Goal: Task Accomplishment & Management: Manage account settings

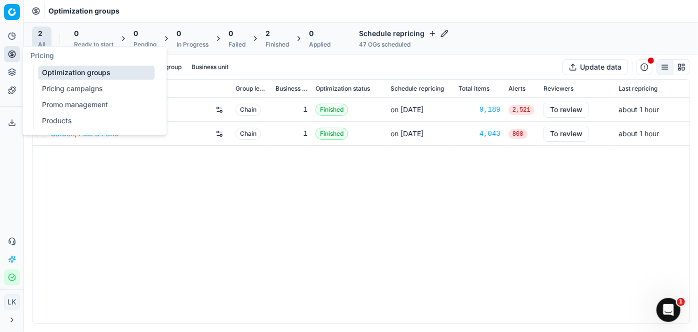
click at [58, 122] on link "Products" at bounding box center [96, 121] width 117 height 14
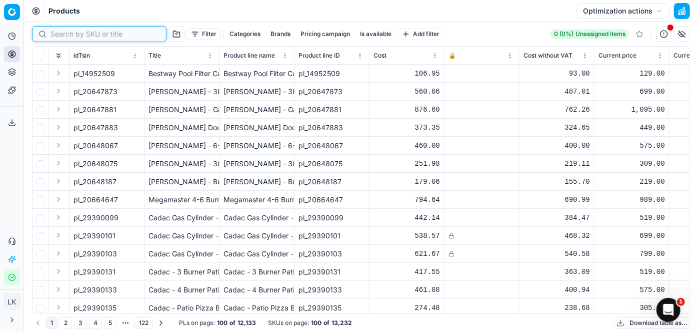
click at [72, 30] on input at bounding box center [106, 34] width 110 height 10
paste input "99334061"
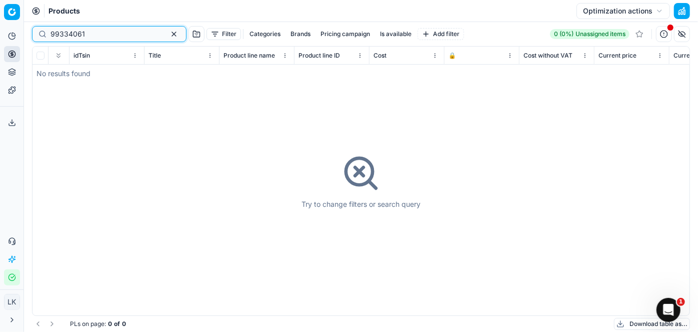
type input "99334061"
click at [255, 227] on div "Try to change filters or search query" at bounding box center [361, 181] width 657 height 269
click at [188, 108] on div "Try to change filters or search query" at bounding box center [361, 181] width 657 height 269
click at [168, 34] on button "button" at bounding box center [174, 34] width 12 height 12
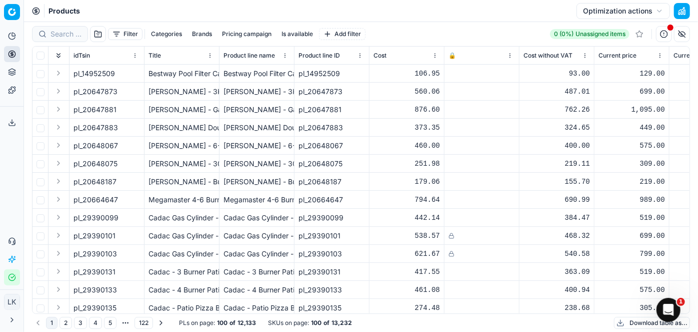
click at [144, 101] on td "pl_20647881" at bounding box center [107, 110] width 75 height 18
click at [133, 31] on button "Filter" at bounding box center [125, 34] width 35 height 12
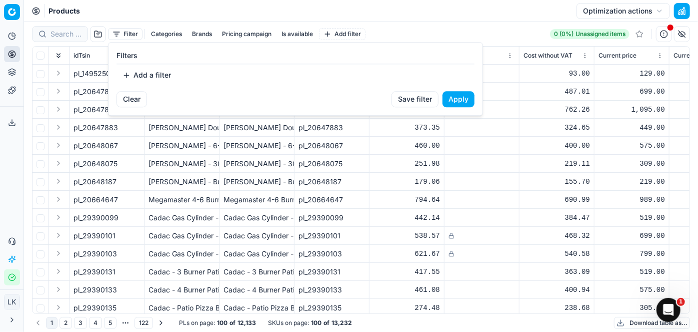
click at [135, 71] on button "Add a filter" at bounding box center [147, 75] width 61 height 16
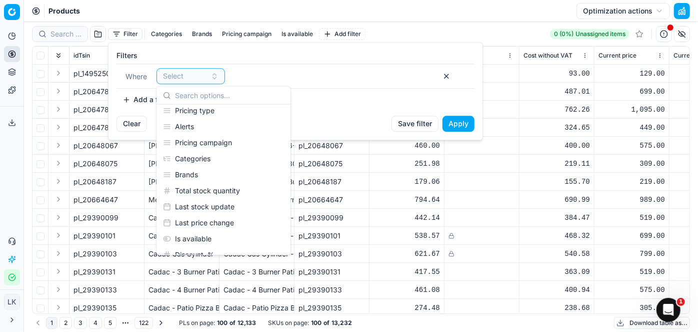
scroll to position [309, 0]
click at [180, 174] on div "Brands" at bounding box center [224, 174] width 130 height 16
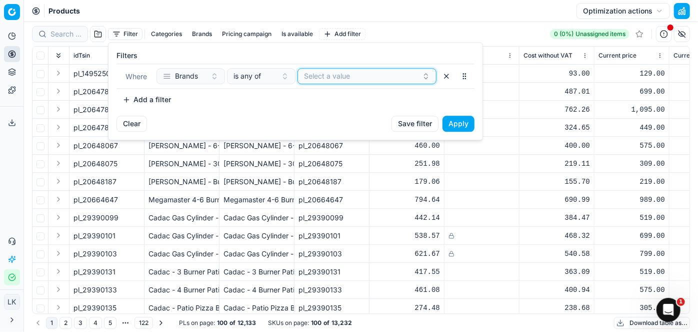
click at [335, 81] on button "Select a value" at bounding box center [367, 76] width 139 height 16
type input "spo"
click at [340, 111] on span "Sportspower" at bounding box center [325, 115] width 42 height 10
click at [457, 120] on button "Apply" at bounding box center [459, 124] width 32 height 16
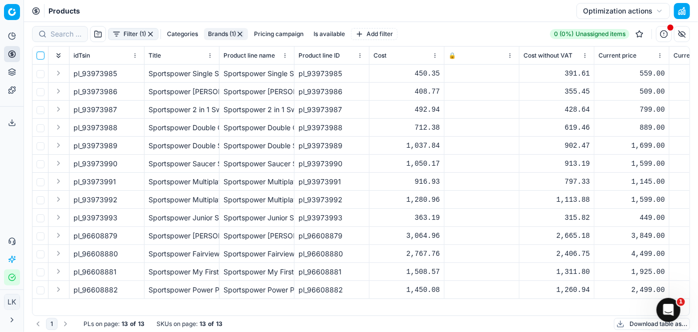
click at [40, 56] on input "checkbox" at bounding box center [41, 56] width 8 height 8
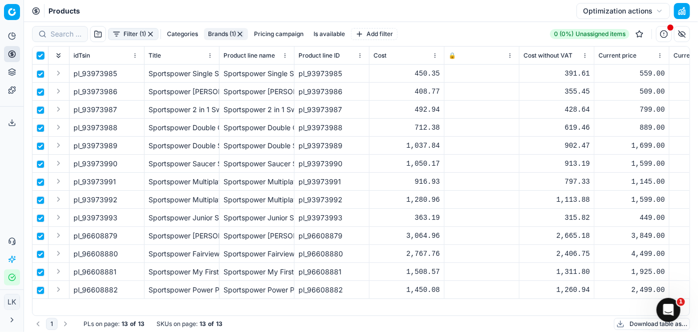
checkbox input "true"
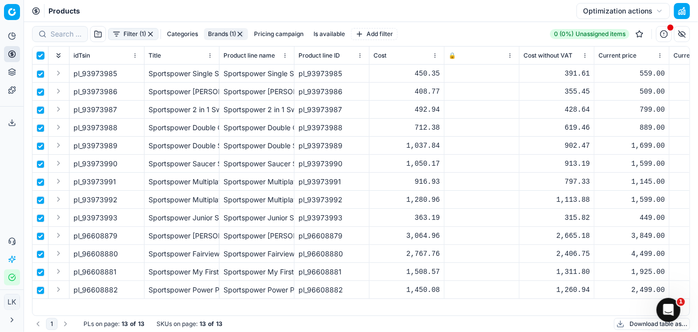
checkbox input "true"
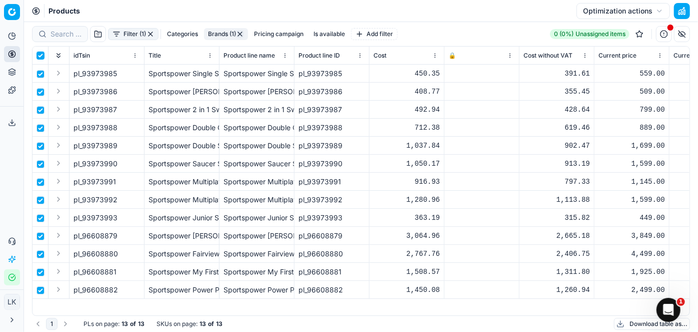
checkbox input "true"
click at [40, 56] on input "checkbox" at bounding box center [41, 56] width 8 height 8
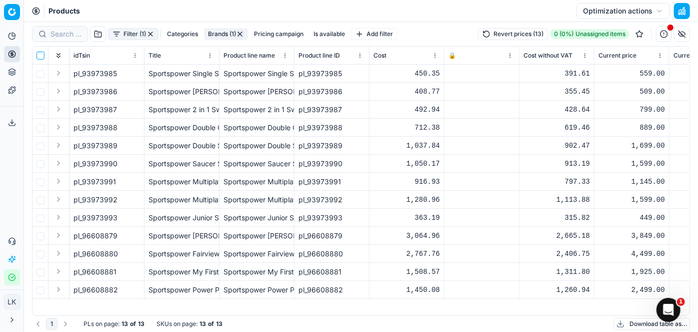
checkbox input "false"
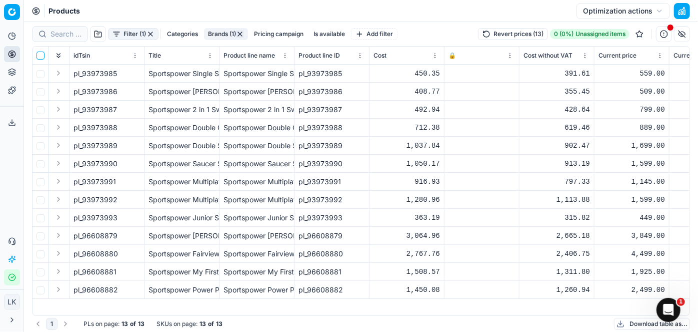
checkbox input "false"
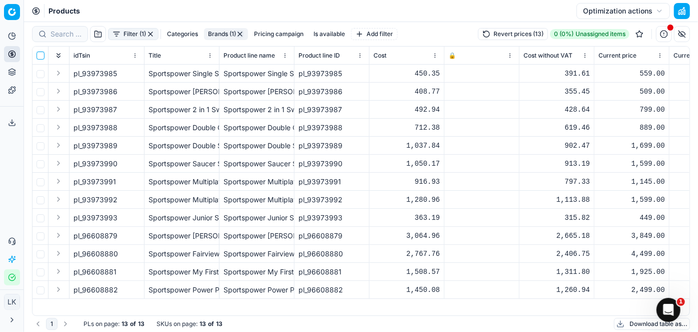
checkbox input "false"
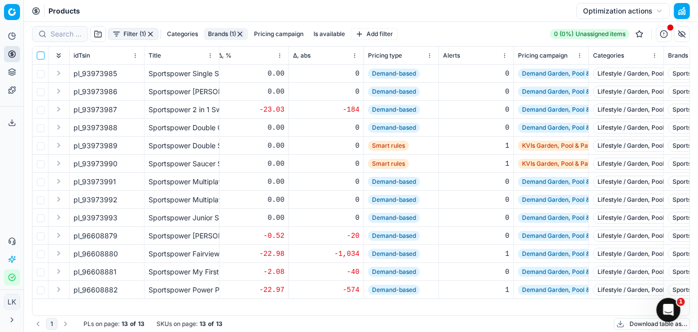
scroll to position [0, 1320]
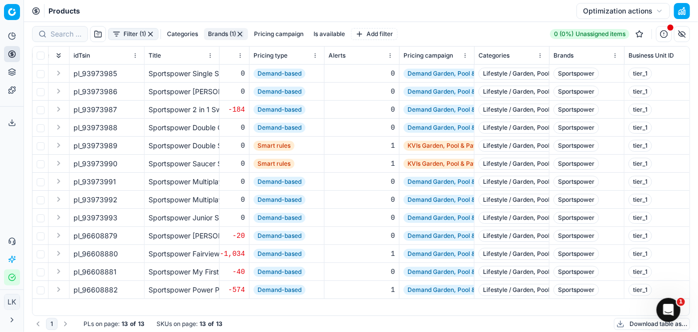
click at [661, 11] on button "Optimization actions" at bounding box center [624, 11] width 94 height 16
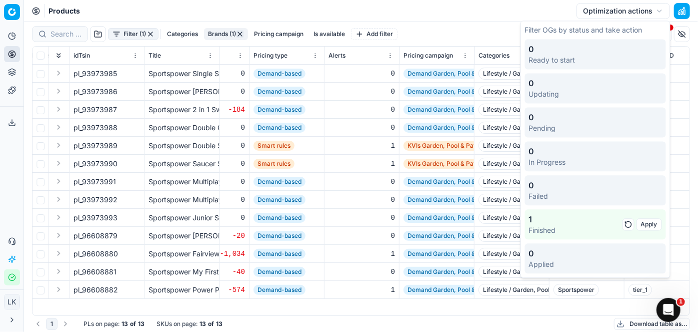
click at [358, 331] on div "1 PLs on page : 13 of 13 SKUs on page : 13 of 13 Download table as..." at bounding box center [361, 324] width 658 height 16
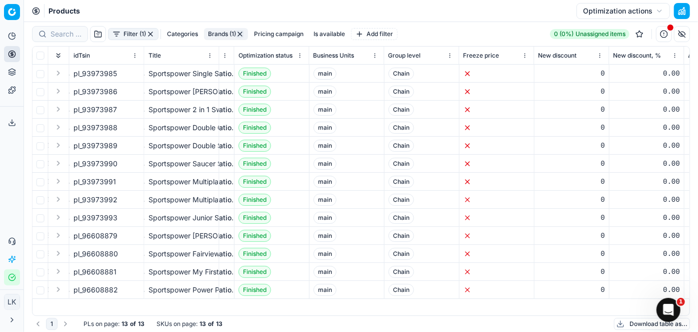
scroll to position [0, 687]
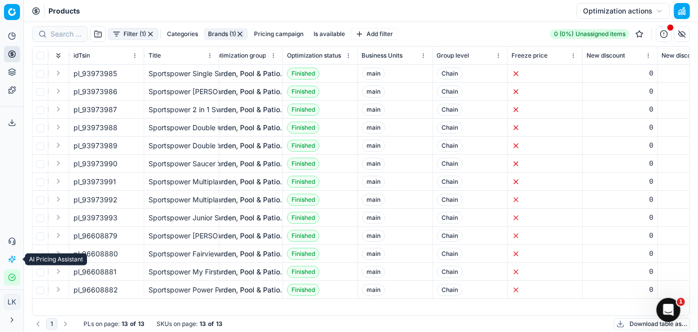
click at [13, 256] on icon at bounding box center [12, 259] width 8 height 8
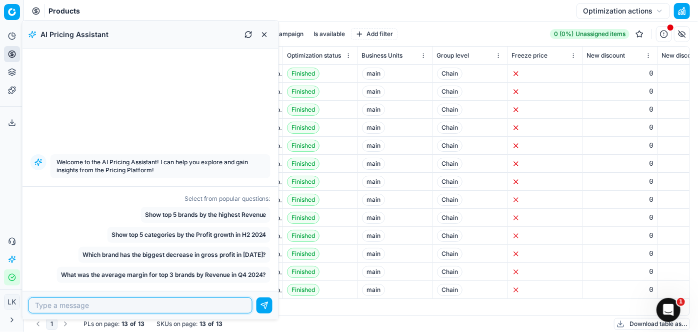
click at [101, 301] on input at bounding box center [140, 305] width 215 height 15
type input "how to freeze repricing on specific lines"
click at [257, 297] on button "submit" at bounding box center [265, 305] width 16 height 16
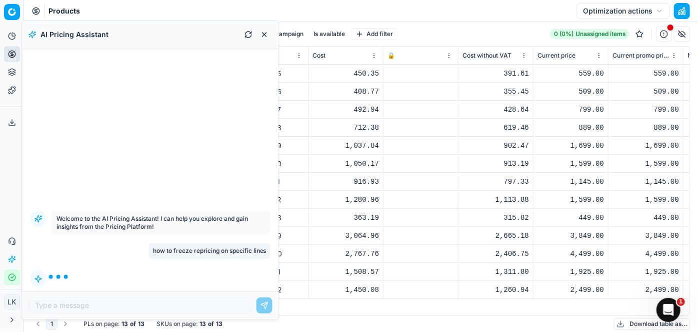
scroll to position [0, 0]
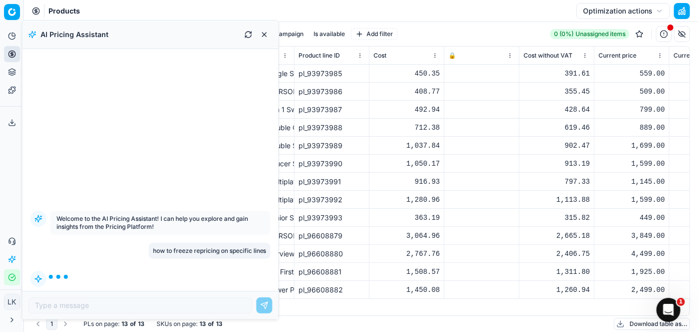
click at [459, 75] on div at bounding box center [482, 74] width 67 height 6
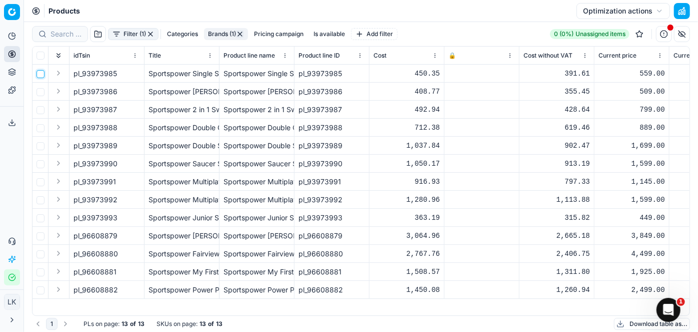
click at [39, 73] on input "checkbox" at bounding box center [41, 74] width 8 height 8
checkbox input "true"
click at [445, 62] on th "🔒" at bounding box center [482, 56] width 75 height 18
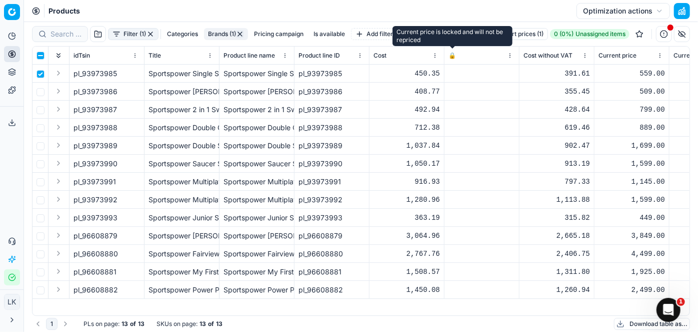
click at [451, 56] on span "🔒" at bounding box center [453, 56] width 8 height 8
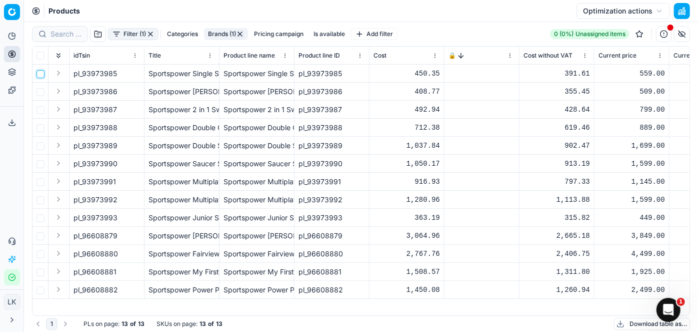
click at [41, 73] on input "checkbox" at bounding box center [41, 74] width 8 height 8
click at [41, 72] on input "checkbox" at bounding box center [41, 74] width 8 height 8
checkbox input "false"
click at [61, 75] on button "Expand" at bounding box center [59, 73] width 12 height 12
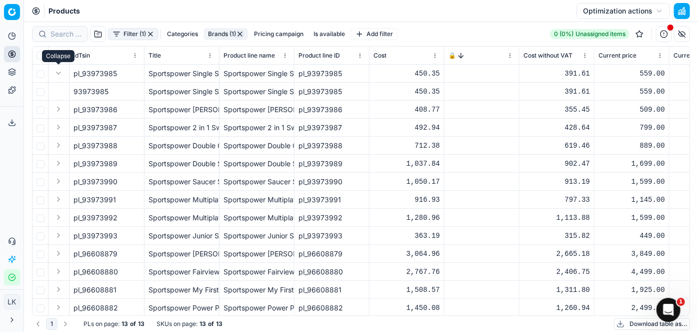
click at [61, 75] on button "Expand" at bounding box center [59, 73] width 12 height 12
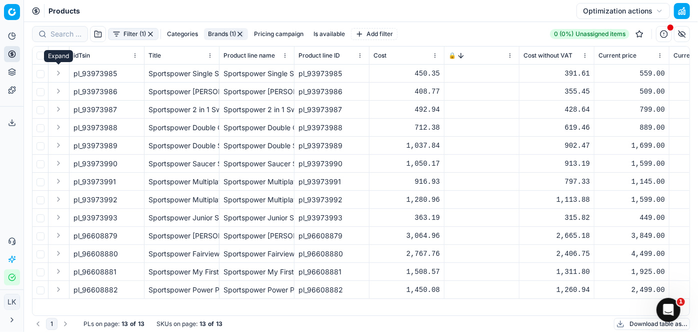
click at [61, 75] on button "Expand" at bounding box center [59, 73] width 12 height 12
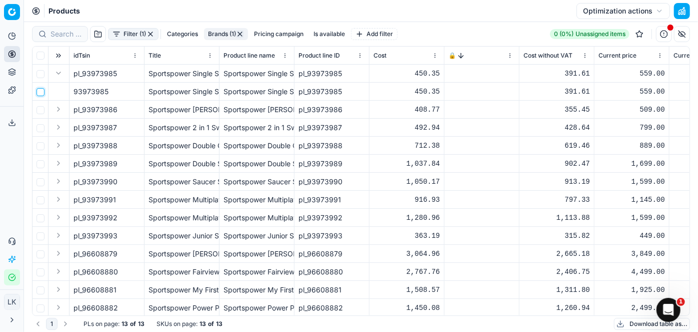
click at [42, 93] on input "checkbox" at bounding box center [41, 92] width 8 height 8
checkbox input "true"
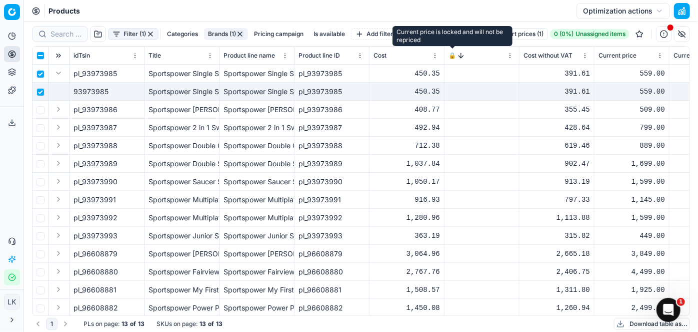
click at [453, 56] on span "🔒" at bounding box center [453, 56] width 8 height 8
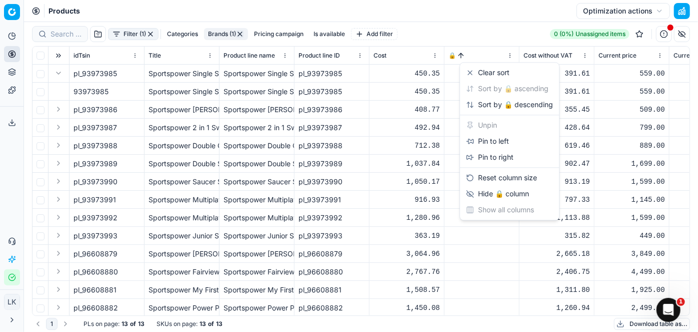
click at [508, 54] on html "Pricing platform Analytics Pricing Product portfolio Templates Export service 0…" at bounding box center [349, 166] width 698 height 332
click at [412, 77] on html "Pricing platform Analytics Pricing Product portfolio Templates Export service 0…" at bounding box center [349, 166] width 698 height 332
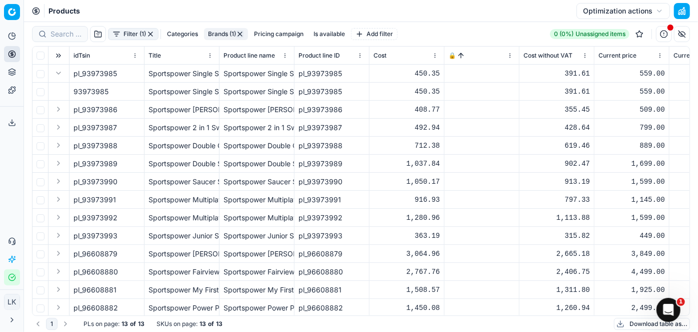
click at [473, 71] on div at bounding box center [482, 74] width 67 height 6
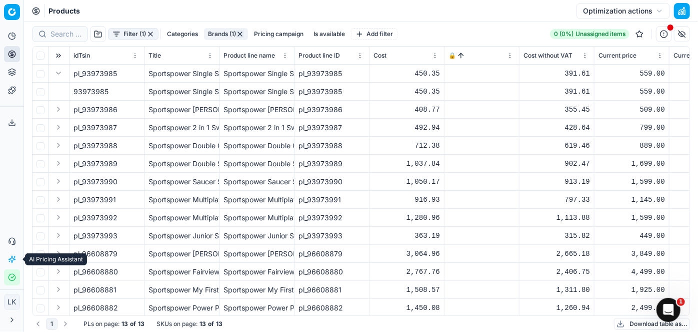
click at [11, 263] on button "AI Pricing Assistant" at bounding box center [12, 259] width 16 height 16
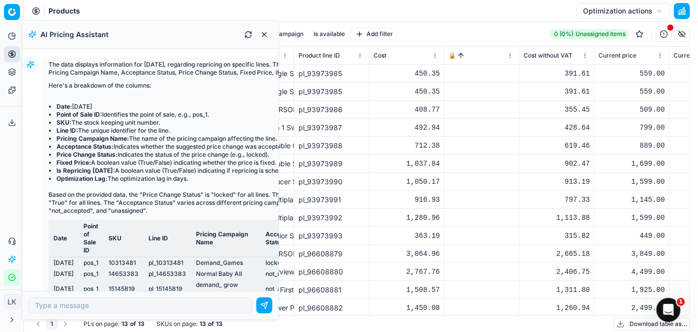
scroll to position [57, 0]
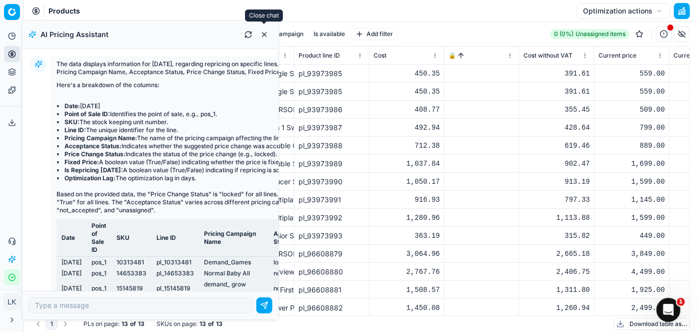
click at [261, 33] on button "button" at bounding box center [265, 35] width 16 height 16
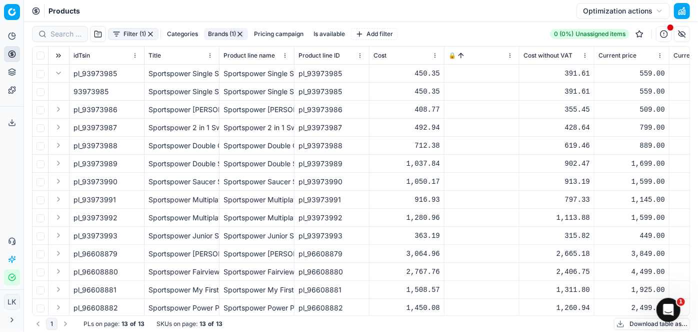
click at [519, 14] on div "Products Optimization actions" at bounding box center [361, 11] width 674 height 22
click at [630, 13] on button "Optimization actions" at bounding box center [624, 11] width 94 height 16
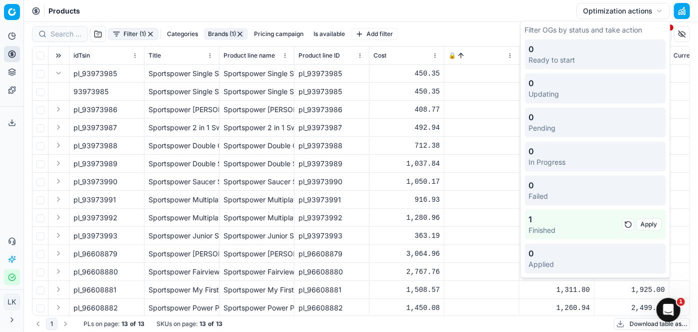
click at [629, 224] on button "button" at bounding box center [629, 224] width 12 height 12
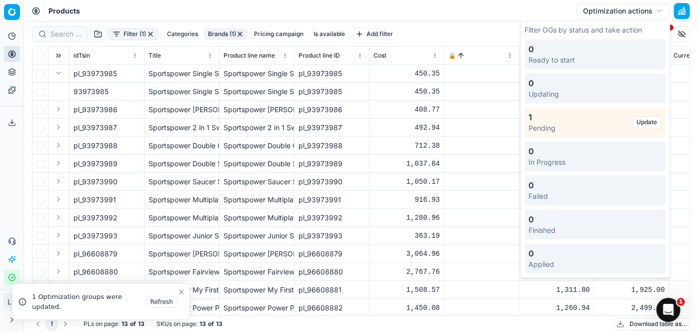
click at [464, 10] on div "Products Optimization actions" at bounding box center [361, 11] width 674 height 22
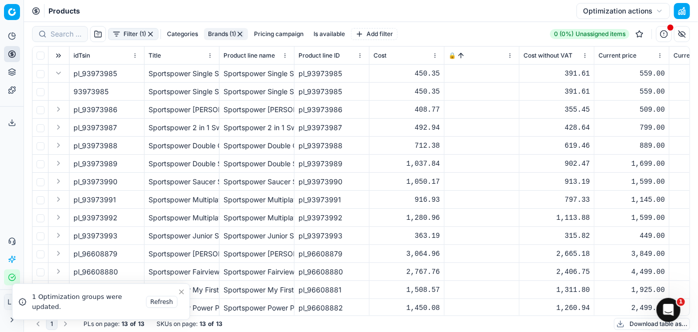
scroll to position [8, 0]
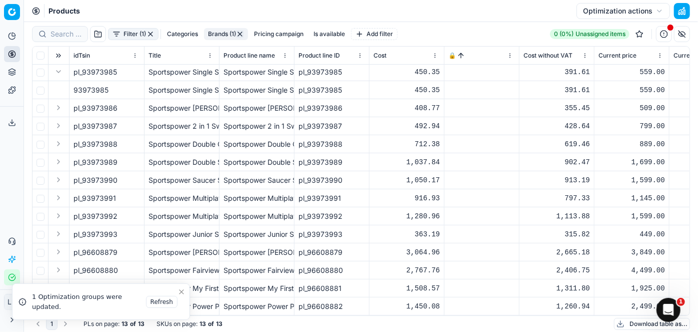
click at [473, 81] on td at bounding box center [482, 90] width 75 height 18
click at [472, 70] on td at bounding box center [482, 72] width 75 height 18
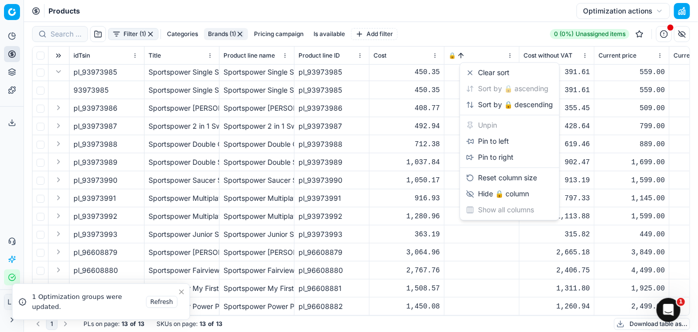
click at [509, 58] on html "Pricing platform Analytics Pricing Product portfolio Templates Export service 0…" at bounding box center [349, 166] width 698 height 332
click at [416, 240] on html "Pricing platform Analytics Pricing Product portfolio Templates Export service 0…" at bounding box center [349, 166] width 698 height 332
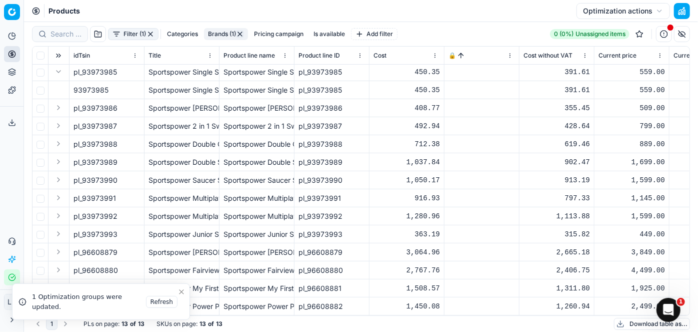
scroll to position [0, 0]
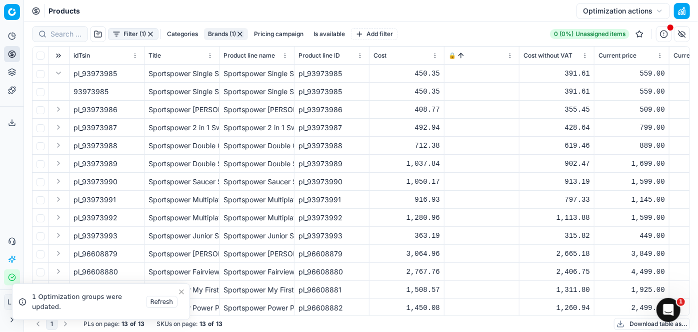
drag, startPoint x: 171, startPoint y: 148, endPoint x: 178, endPoint y: 148, distance: 7.0
click at [172, 148] on div "Sportspower Double Galvanised Steel Swing" at bounding box center [182, 146] width 67 height 10
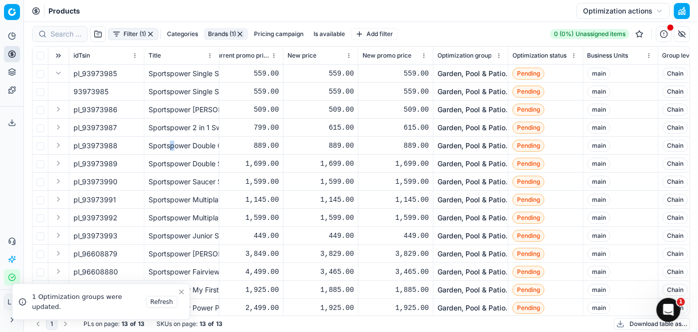
scroll to position [0, 501]
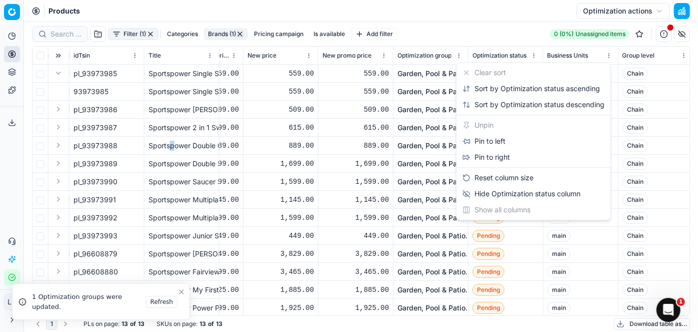
click at [535, 55] on html "Pricing platform Analytics Pricing Product portfolio Templates Export service 0…" at bounding box center [349, 166] width 698 height 332
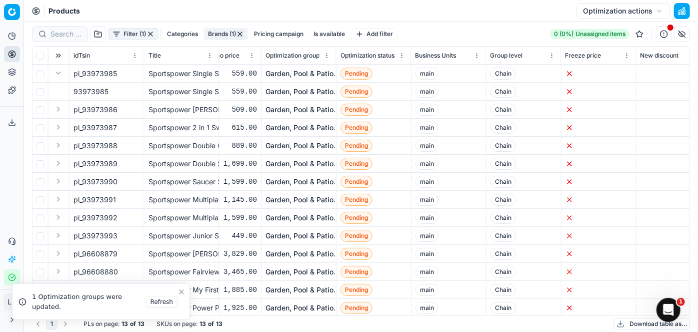
scroll to position [0, 645]
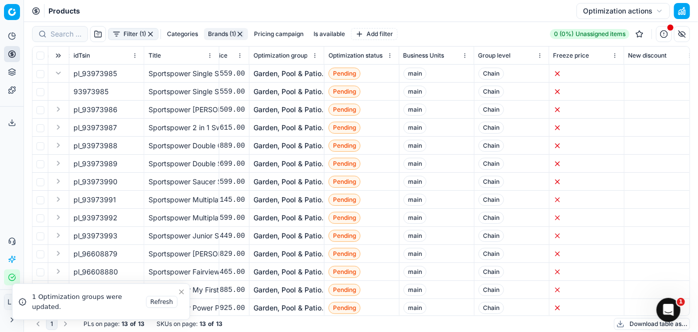
click at [596, 73] on td at bounding box center [587, 74] width 75 height 18
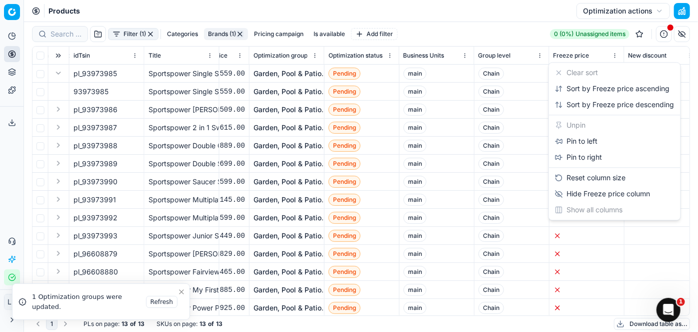
click at [615, 57] on html "Pricing platform Analytics Pricing Product portfolio Templates Export service 0…" at bounding box center [349, 166] width 698 height 332
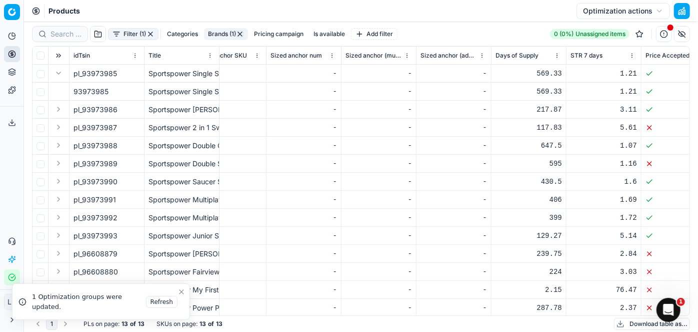
scroll to position [0, 4088]
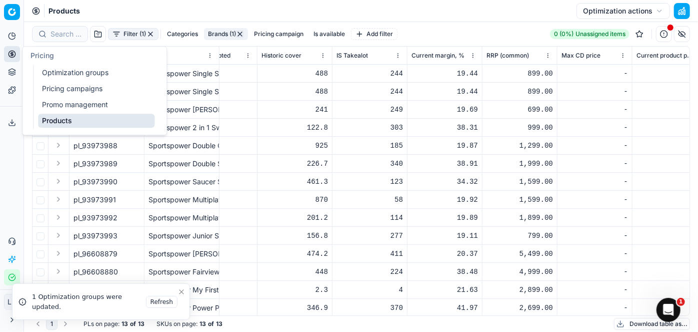
click at [11, 60] on button "Pricing" at bounding box center [12, 54] width 16 height 16
click at [61, 108] on link "Promo management" at bounding box center [96, 105] width 117 height 14
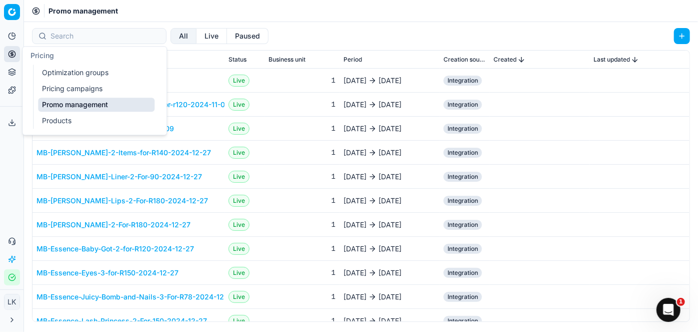
click at [72, 85] on link "Pricing campaigns" at bounding box center [96, 89] width 117 height 14
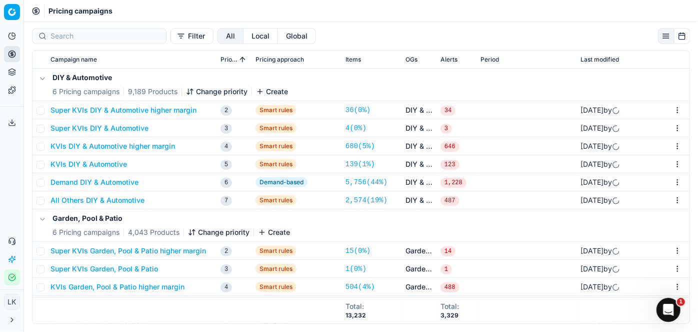
click at [362, 24] on div "Filter All Local Global Campaign name Priority Pricing approach Items OGs Alert…" at bounding box center [361, 177] width 674 height 310
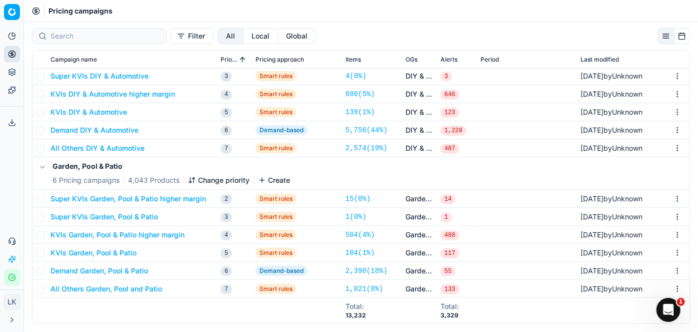
click at [107, 266] on button "Demand Garden, Pool & Patio" at bounding box center [100, 271] width 98 height 10
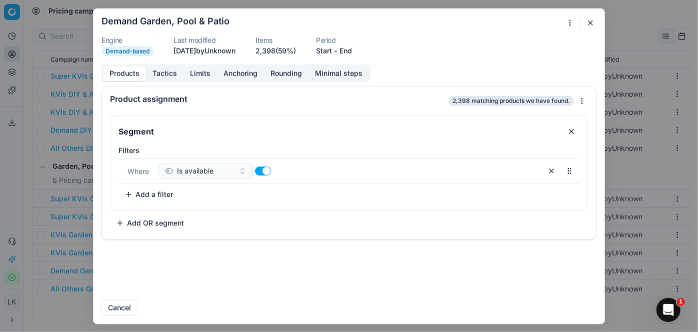
click at [301, 97] on div "Product assignment" at bounding box center [278, 99] width 337 height 8
click at [586, 99] on div "We are saving PC settings. Please wait, it should take a few minutes Demand Gar…" at bounding box center [349, 166] width 698 height 332
click at [342, 172] on div at bounding box center [302, 171] width 95 height 16
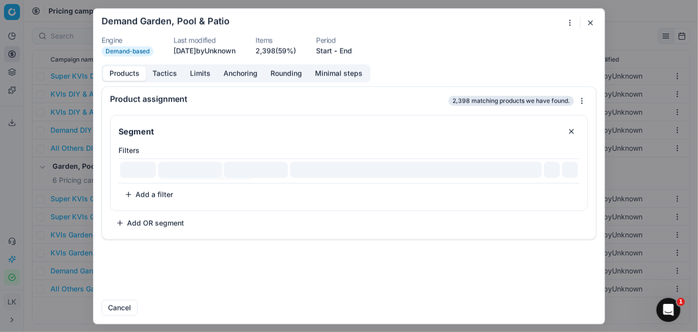
click at [572, 171] on button "button" at bounding box center [570, 171] width 16 height 16
click at [571, 171] on button "button" at bounding box center [570, 171] width 16 height 16
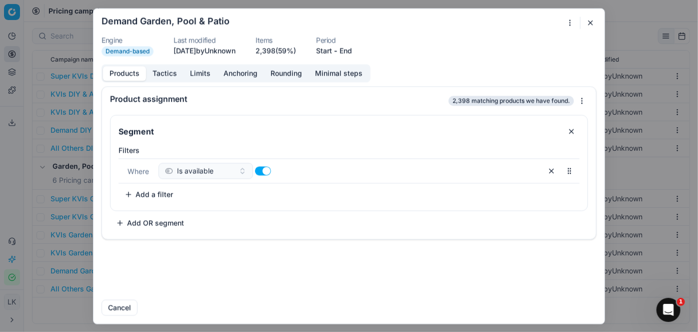
click at [160, 194] on button "Add a filter" at bounding box center [149, 194] width 61 height 16
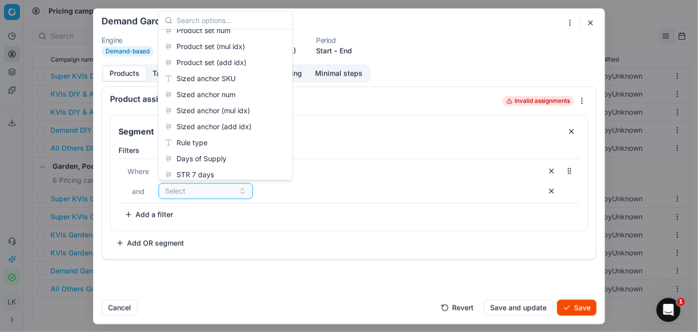
scroll to position [465, 0]
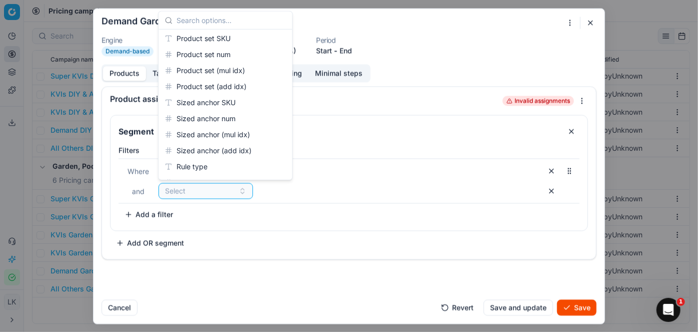
click at [219, 289] on div "Product assignment Invalid assignments Segment Filters Where Is available and S…" at bounding box center [349, 188] width 511 height 205
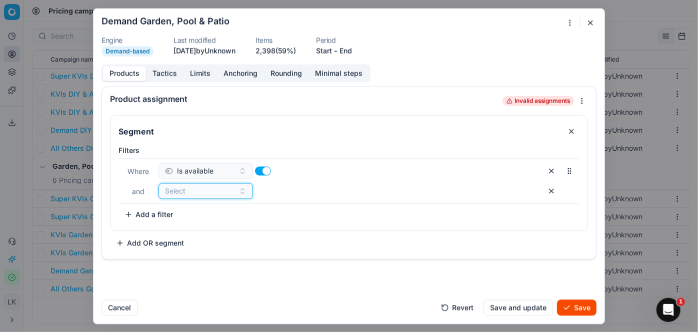
click at [219, 289] on div "Product assignment Invalid assignments Segment Filters Where Is available and S…" at bounding box center [349, 188] width 511 height 205
click at [163, 77] on button "Tactics" at bounding box center [165, 73] width 38 height 15
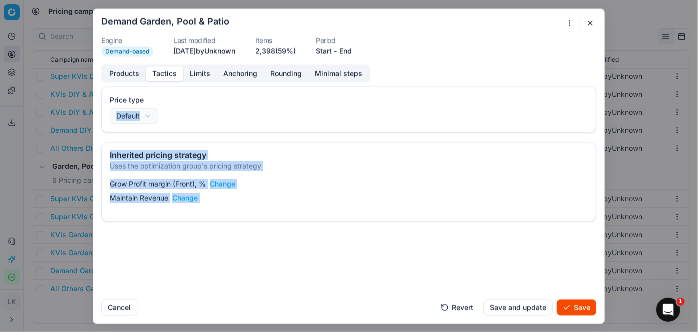
click at [213, 92] on div "Price type Default Default Regular price Promo price" at bounding box center [349, 109] width 494 height 45
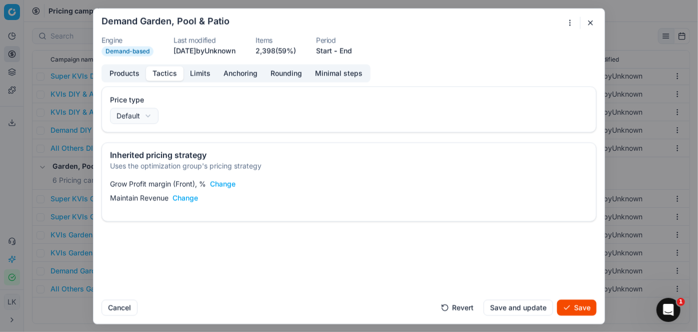
click at [204, 75] on button "Limits" at bounding box center [201, 73] width 34 height 15
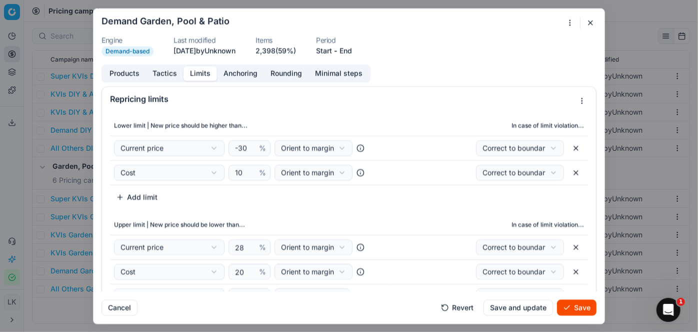
click at [241, 76] on button "Anchoring" at bounding box center [240, 73] width 47 height 15
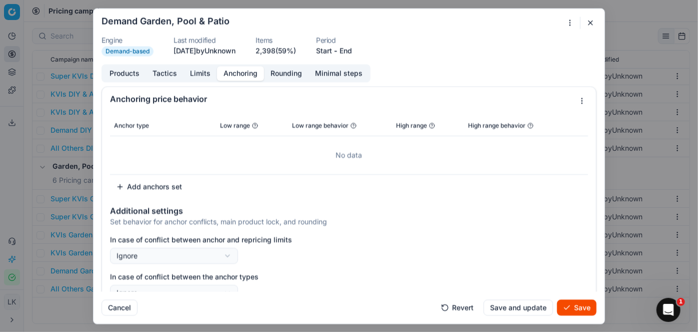
click at [284, 74] on button "Rounding" at bounding box center [286, 73] width 45 height 15
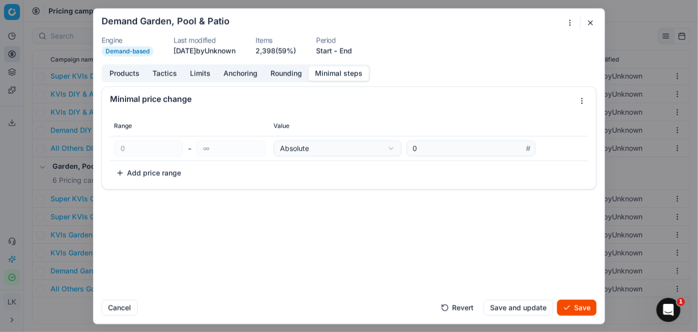
click at [336, 75] on button "Minimal steps" at bounding box center [339, 73] width 61 height 15
click at [595, 22] on button "button" at bounding box center [591, 23] width 12 height 12
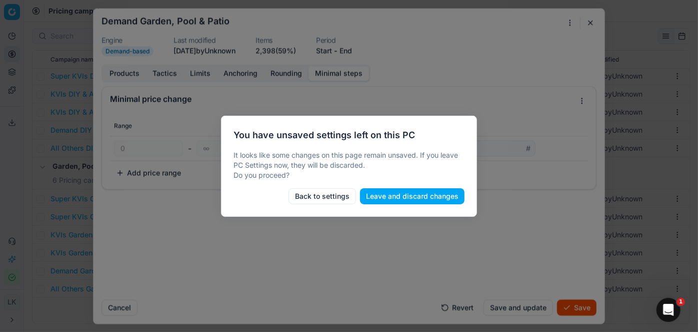
click at [401, 195] on button "Leave and discard changes" at bounding box center [412, 196] width 105 height 16
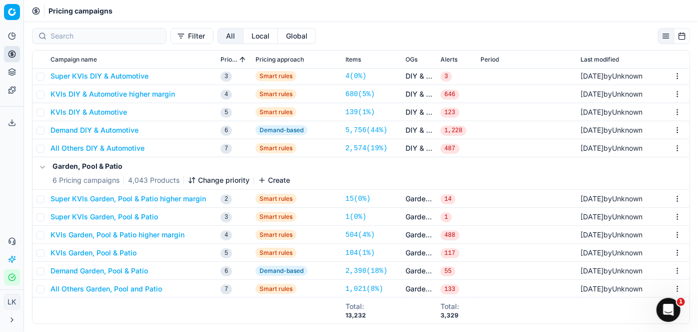
scroll to position [0, 0]
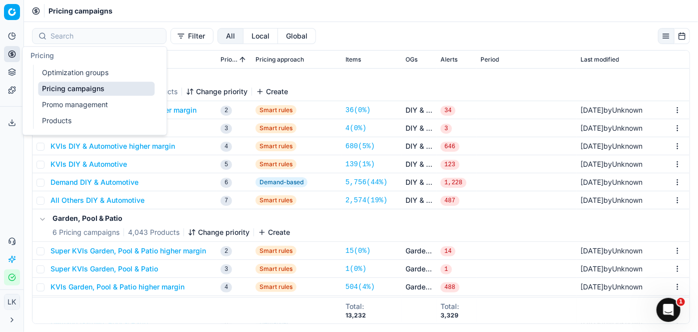
click at [81, 72] on link "Optimization groups" at bounding box center [96, 73] width 117 height 14
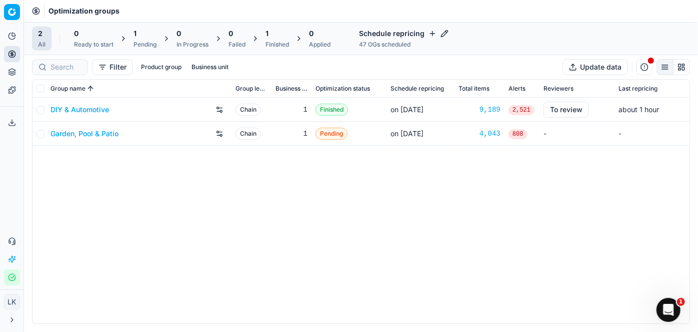
click at [340, 196] on div "DIY & Automotive Chain 1 Finished on [DATE] 9,189 2,521 To review about 1 hour …" at bounding box center [361, 211] width 657 height 226
click at [102, 131] on link "Garden, Pool & Patio" at bounding box center [85, 134] width 68 height 10
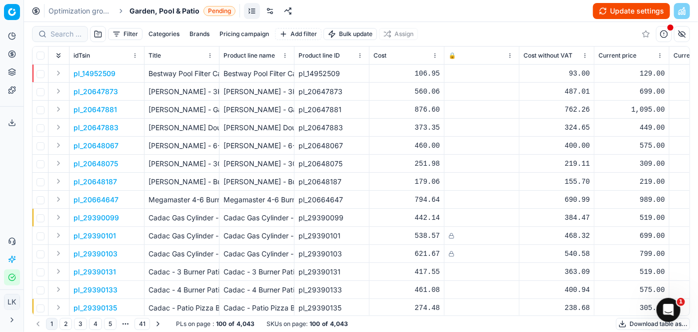
click at [133, 33] on button "Filter" at bounding box center [125, 34] width 35 height 12
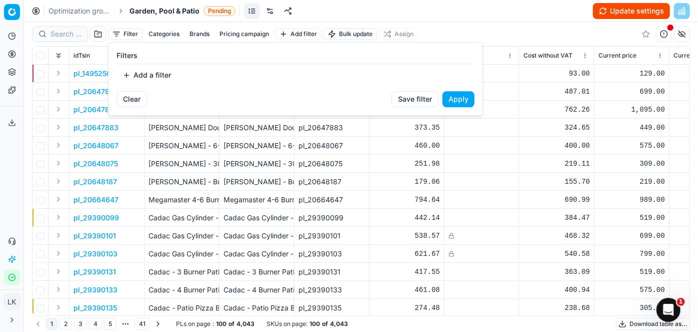
click at [129, 74] on button "Add a filter" at bounding box center [147, 75] width 61 height 16
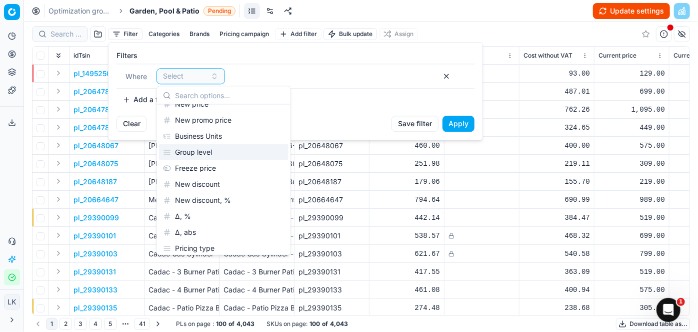
scroll to position [156, 0]
click at [200, 167] on div "Freeze price" at bounding box center [224, 167] width 130 height 16
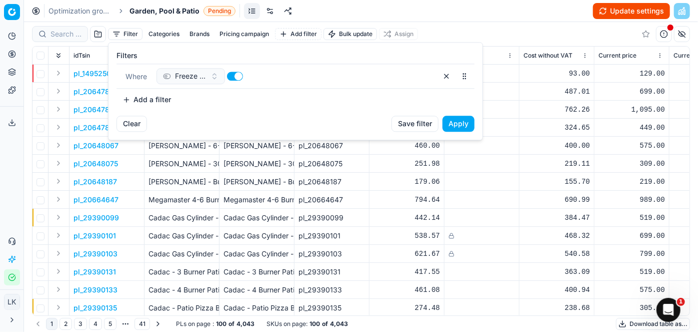
click at [262, 74] on div at bounding box center [261, 76] width 69 height 16
click at [210, 79] on button "Freeze price" at bounding box center [191, 76] width 69 height 16
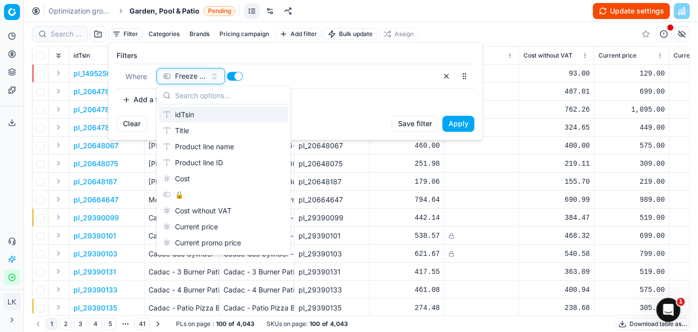
click at [210, 79] on button "Freeze price" at bounding box center [191, 76] width 69 height 16
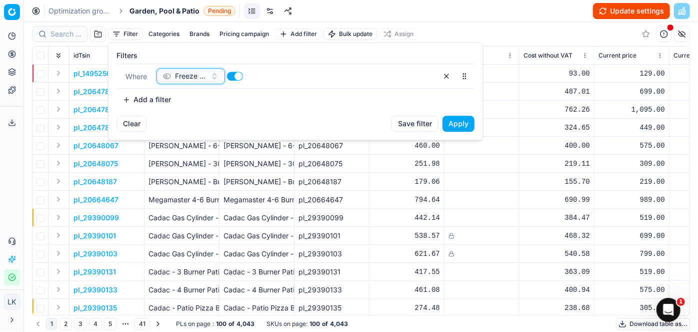
click at [210, 79] on button "Freeze price" at bounding box center [191, 76] width 69 height 16
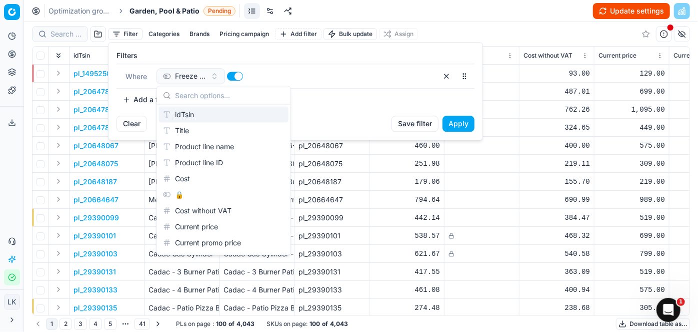
click at [379, 103] on div "Add a filter" at bounding box center [296, 100] width 358 height 16
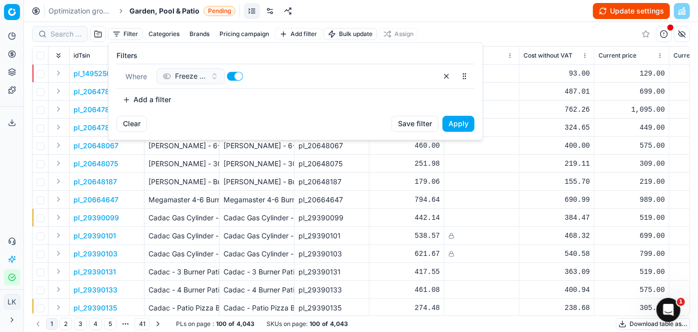
click at [447, 72] on button "button" at bounding box center [447, 76] width 16 height 16
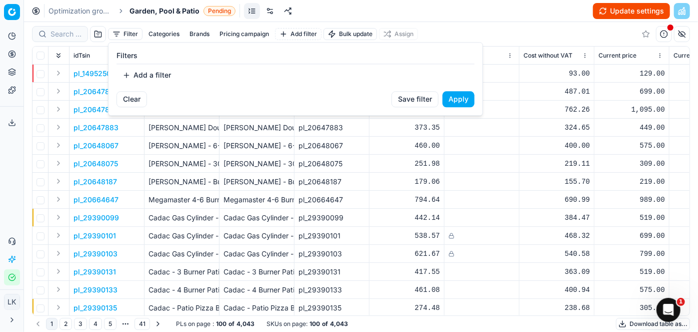
click at [135, 74] on button "Add a filter" at bounding box center [147, 75] width 61 height 16
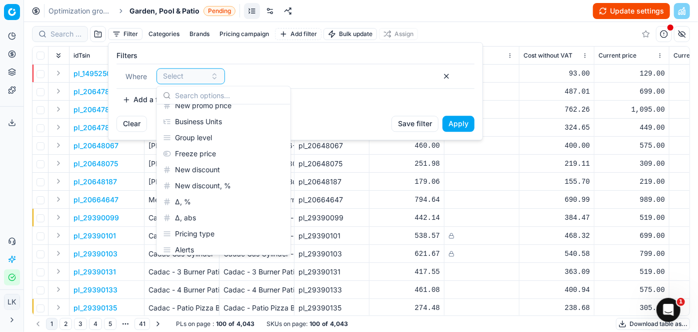
scroll to position [169, 0]
click at [448, 74] on button "button" at bounding box center [447, 76] width 16 height 16
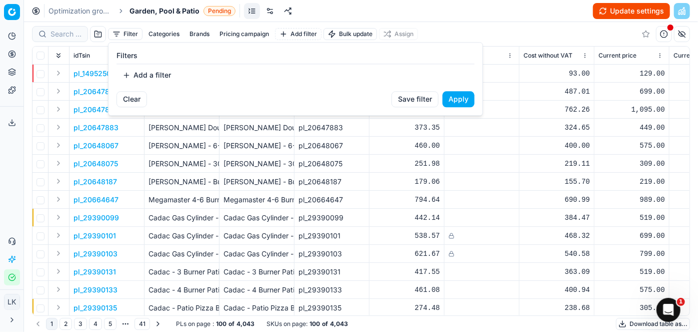
click at [131, 95] on button "Clear" at bounding box center [132, 99] width 31 height 16
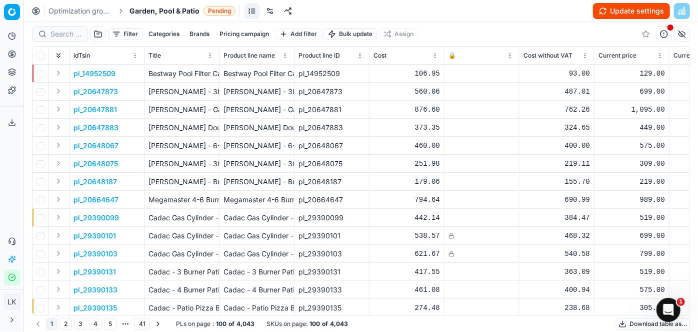
click at [198, 30] on button "Brands" at bounding box center [200, 34] width 28 height 12
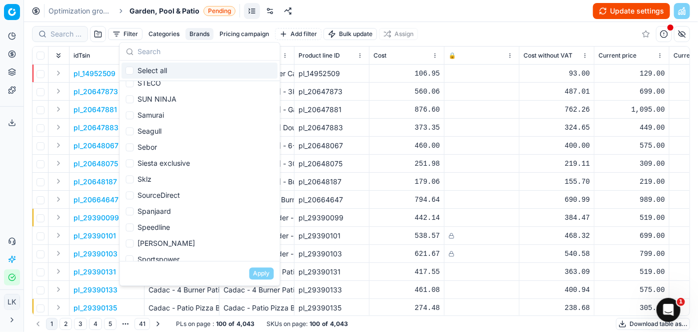
scroll to position [1967, 0]
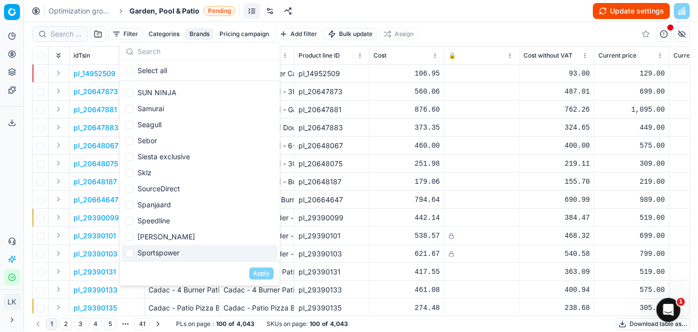
click at [137, 252] on div "Sportspower" at bounding box center [200, 253] width 156 height 16
checkbox input "true"
click at [264, 267] on button "Apply" at bounding box center [262, 273] width 25 height 12
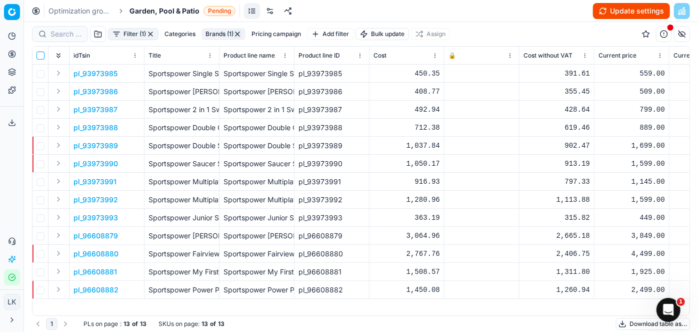
click at [42, 54] on input "checkbox" at bounding box center [41, 56] width 8 height 8
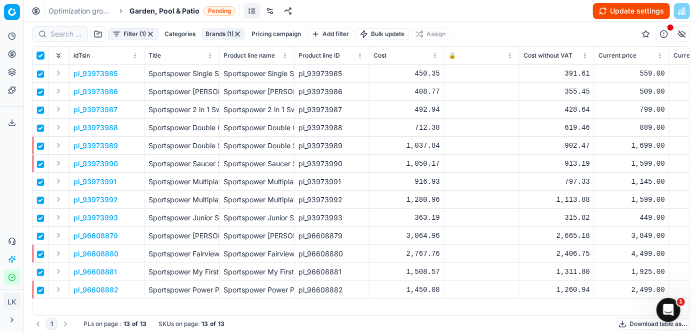
checkbox input "true"
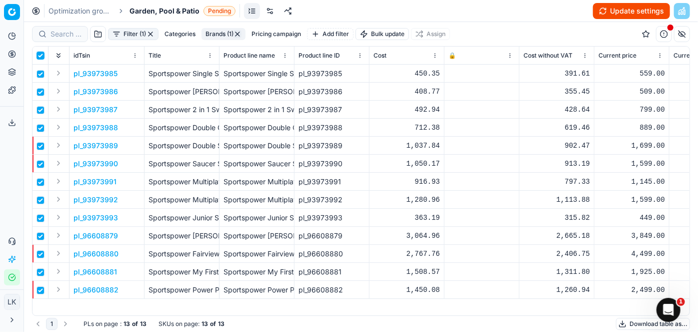
checkbox input "true"
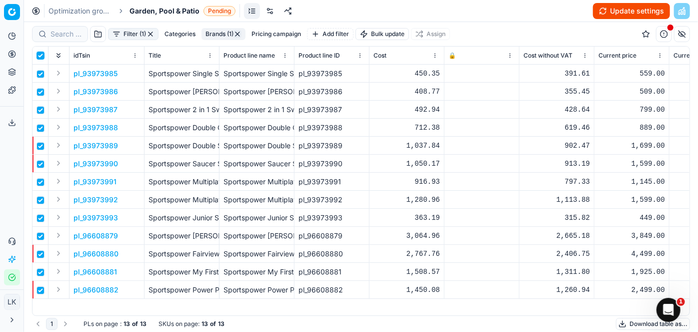
checkbox input "true"
click at [42, 54] on input "checkbox" at bounding box center [41, 56] width 8 height 8
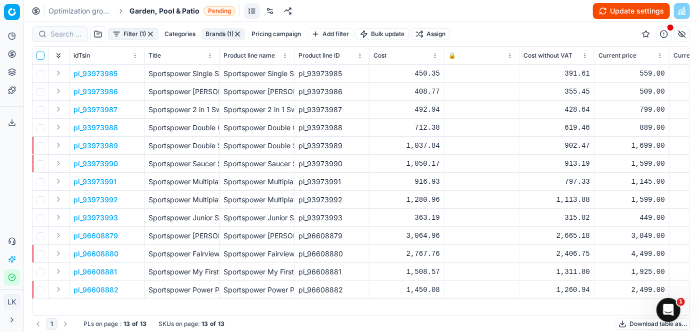
checkbox input "false"
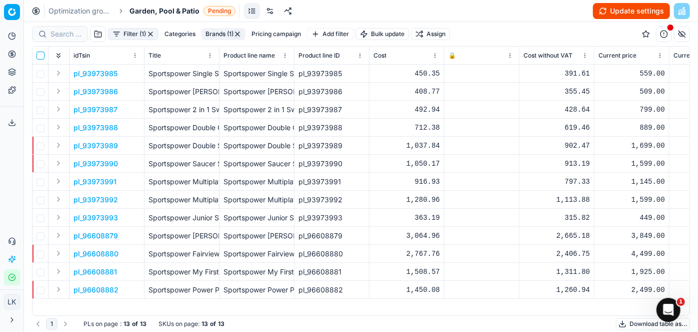
checkbox input "false"
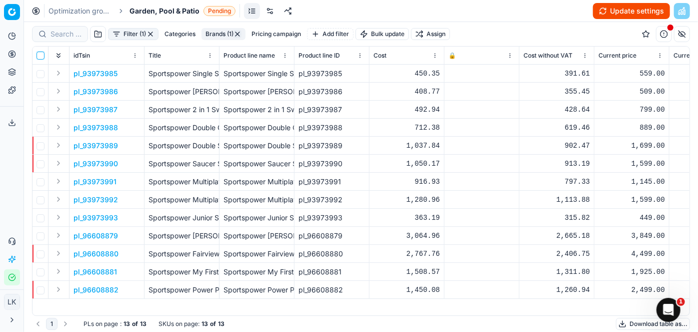
checkbox input "false"
click at [42, 54] on input "checkbox" at bounding box center [41, 56] width 8 height 8
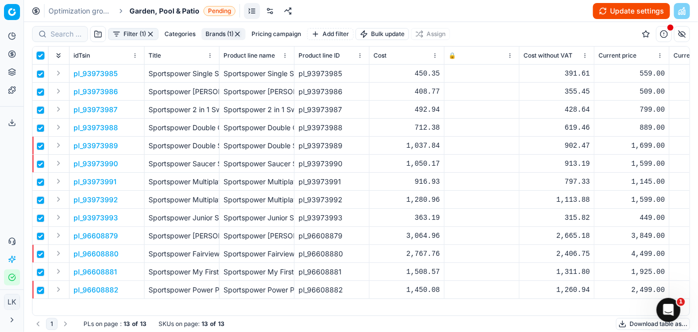
checkbox input "true"
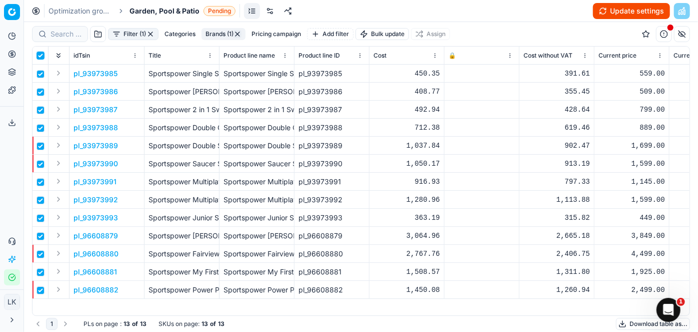
checkbox input "true"
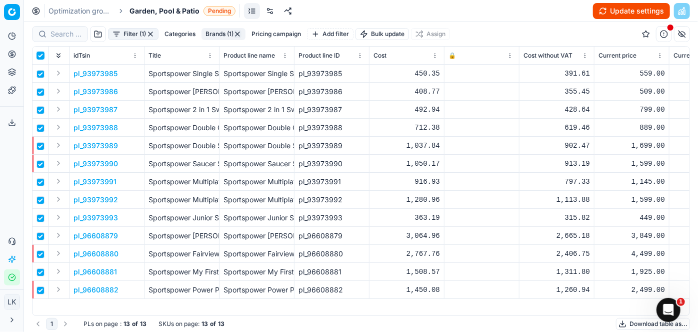
checkbox input "true"
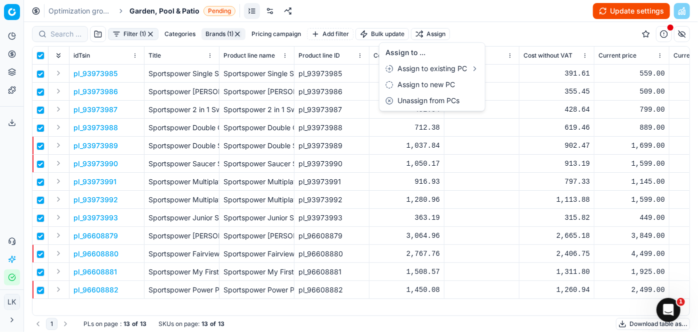
click at [438, 35] on html "Pricing platform Analytics Pricing Product portfolio Templates Export service 0…" at bounding box center [349, 166] width 698 height 332
click at [429, 104] on div "Unassign from PCs" at bounding box center [433, 101] width 102 height 16
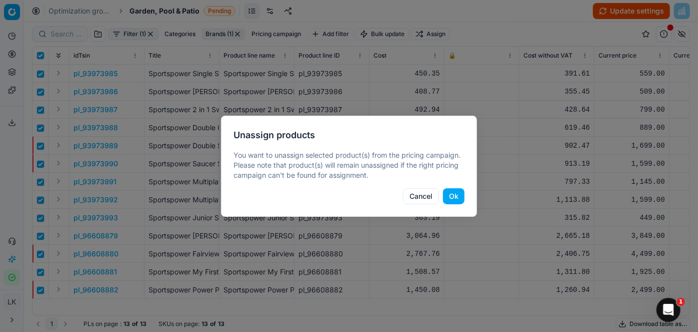
click at [452, 190] on button "Ok" at bounding box center [454, 196] width 22 height 16
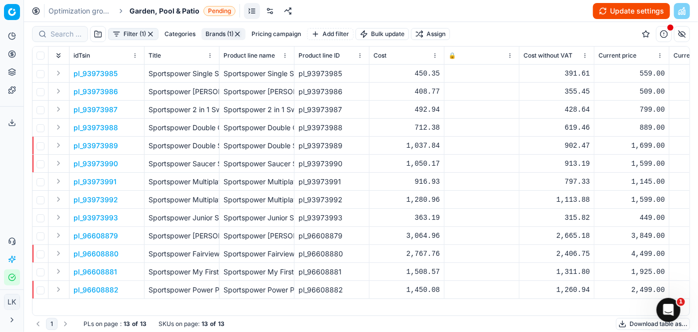
checkbox input "false"
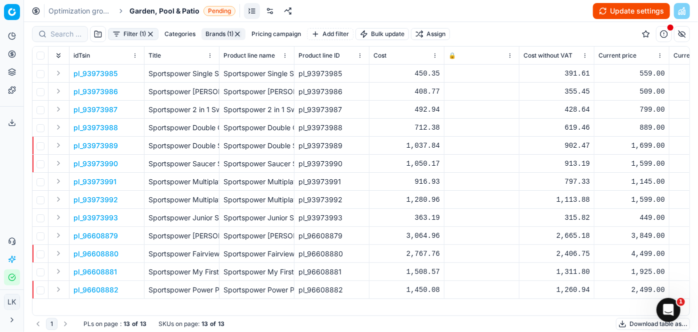
checkbox input "false"
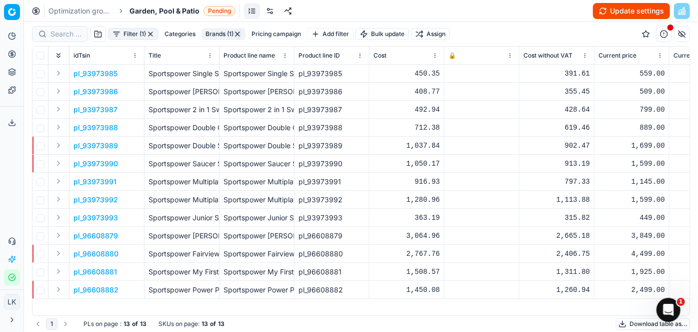
checkbox input "false"
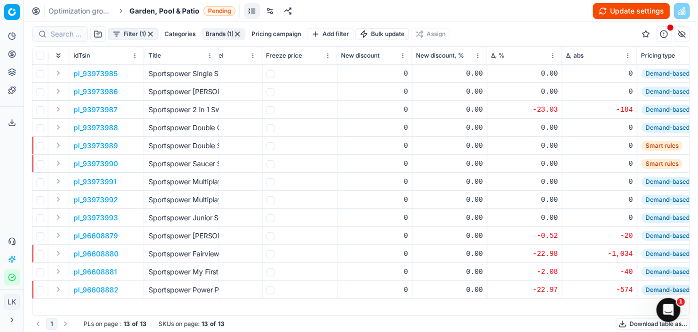
scroll to position [0, 785]
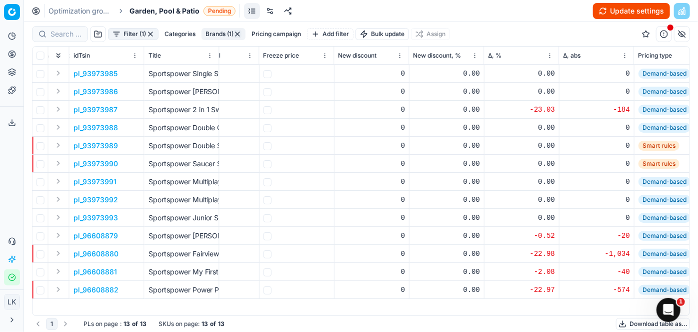
click at [633, 11] on button "Update settings" at bounding box center [631, 11] width 77 height 16
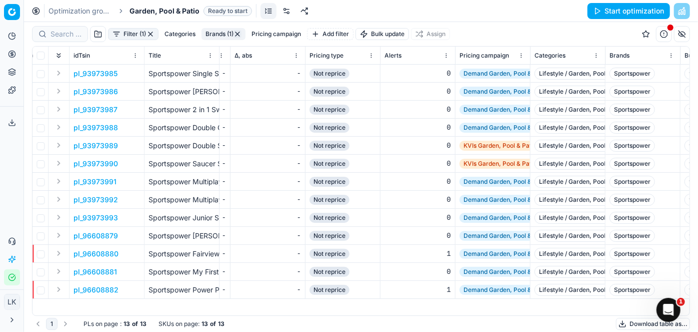
scroll to position [0, 1115]
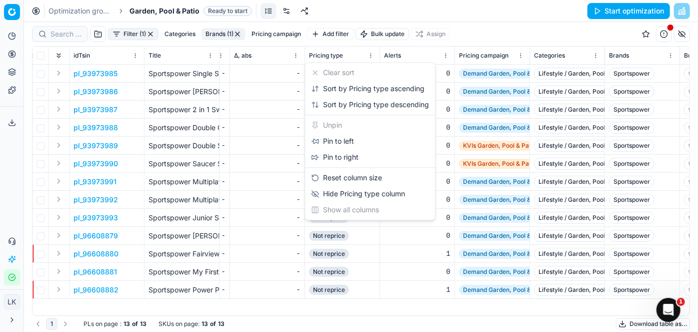
click at [371, 56] on html "Pricing platform Analytics Pricing Product portfolio Templates Export service 0…" at bounding box center [349, 166] width 698 height 332
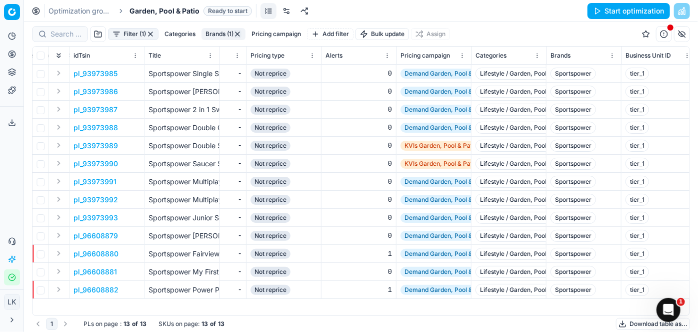
scroll to position [0, 1184]
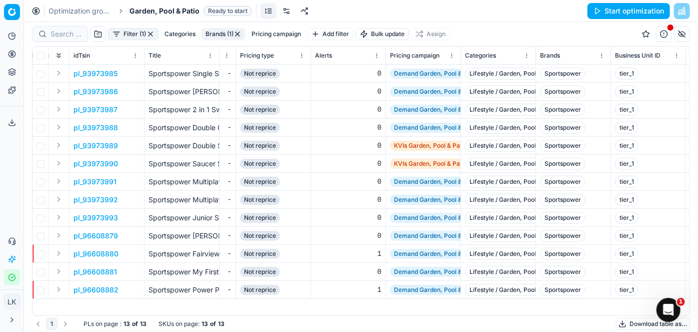
click at [621, 10] on button "Start optimization" at bounding box center [629, 11] width 83 height 16
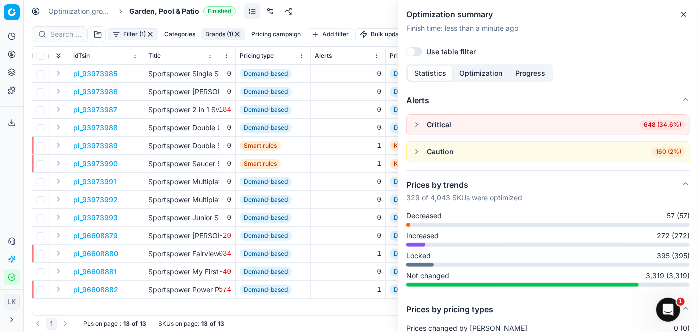
click at [338, 322] on div "1 PLs on page : 13 of 13 SKUs on page : 13 of 13 Download table as..." at bounding box center [361, 324] width 658 height 16
click at [685, 12] on icon "button" at bounding box center [684, 14] width 8 height 8
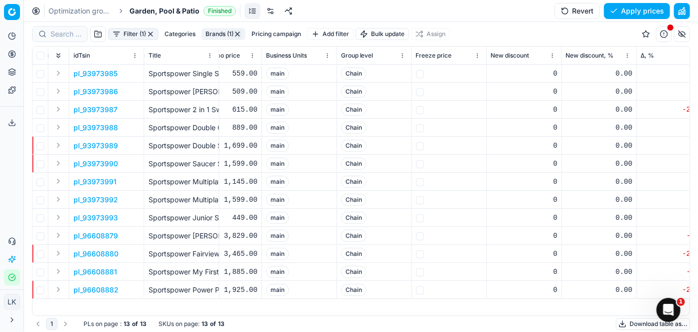
scroll to position [0, 667]
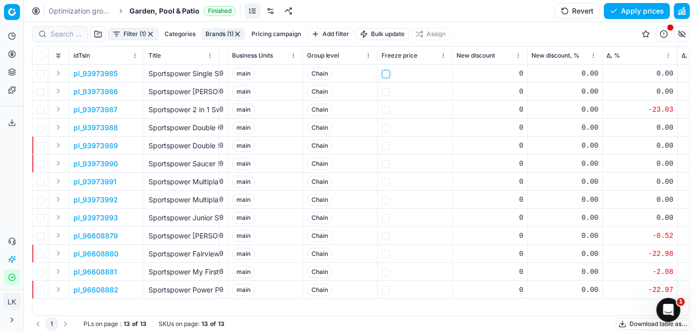
click at [385, 72] on input "checkbox" at bounding box center [386, 74] width 8 height 8
checkbox input "true"
click at [385, 91] on input "checkbox" at bounding box center [386, 92] width 8 height 8
checkbox input "true"
click at [387, 105] on td at bounding box center [415, 110] width 75 height 18
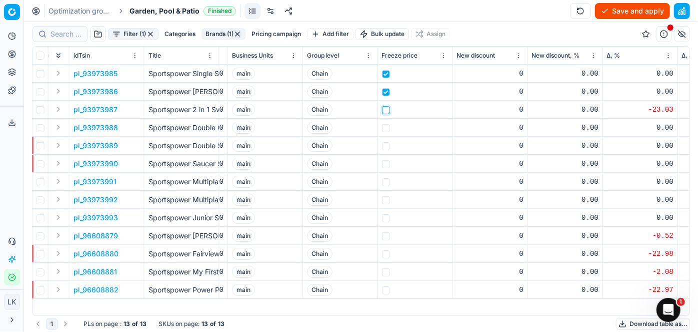
click at [387, 112] on input "checkbox" at bounding box center [386, 110] width 8 height 8
checkbox input "true"
click at [386, 134] on td at bounding box center [415, 128] width 75 height 18
click at [386, 128] on input "checkbox" at bounding box center [386, 128] width 8 height 8
checkbox input "true"
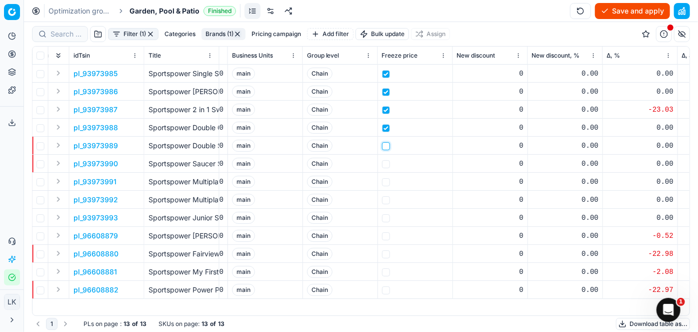
click at [386, 147] on input "checkbox" at bounding box center [386, 146] width 8 height 8
checkbox input "true"
click at [384, 163] on input "checkbox" at bounding box center [386, 164] width 8 height 8
checkbox input "true"
click at [384, 180] on input "checkbox" at bounding box center [386, 182] width 8 height 8
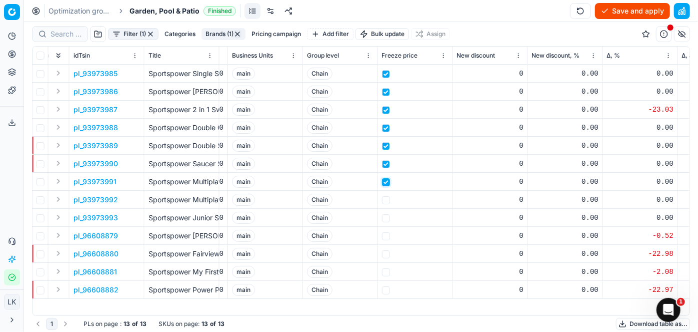
checkbox input "true"
click at [386, 197] on input "checkbox" at bounding box center [386, 200] width 8 height 8
checkbox input "true"
click at [385, 216] on input "checkbox" at bounding box center [386, 218] width 8 height 8
checkbox input "true"
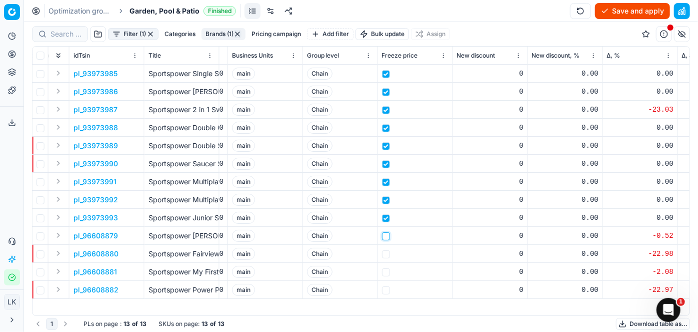
click at [387, 236] on input "checkbox" at bounding box center [386, 236] width 8 height 8
checkbox input "true"
click at [387, 252] on input "checkbox" at bounding box center [386, 254] width 8 height 8
checkbox input "true"
click at [384, 275] on input "checkbox" at bounding box center [386, 272] width 8 height 8
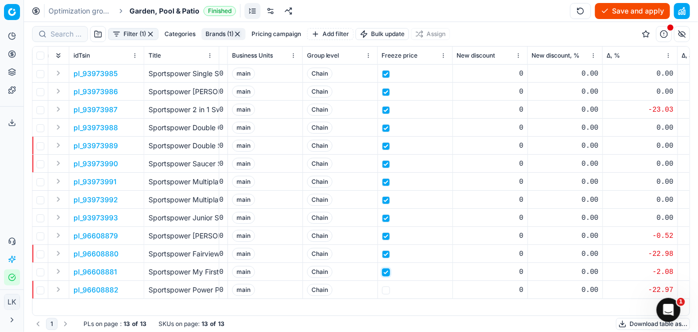
checkbox input "true"
click at [385, 291] on input "checkbox" at bounding box center [386, 290] width 8 height 8
checkbox input "true"
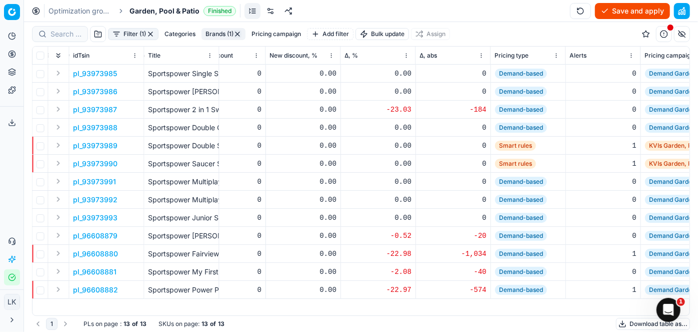
scroll to position [0, 932]
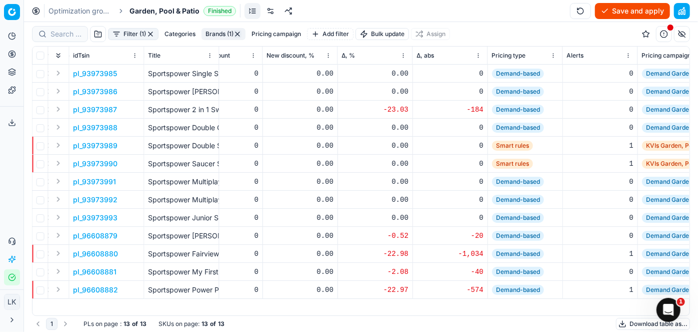
click at [635, 12] on button "Save and apply" at bounding box center [632, 11] width 75 height 16
checkbox input "false"
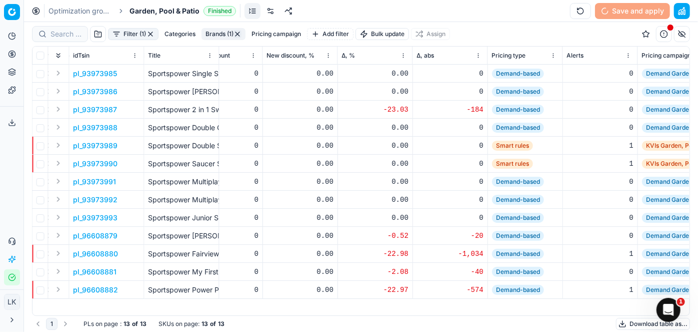
checkbox input "false"
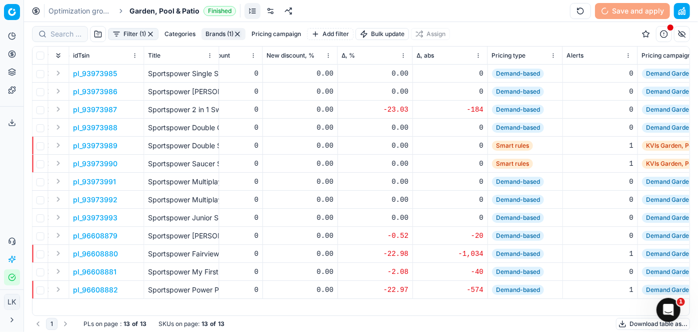
checkbox input "false"
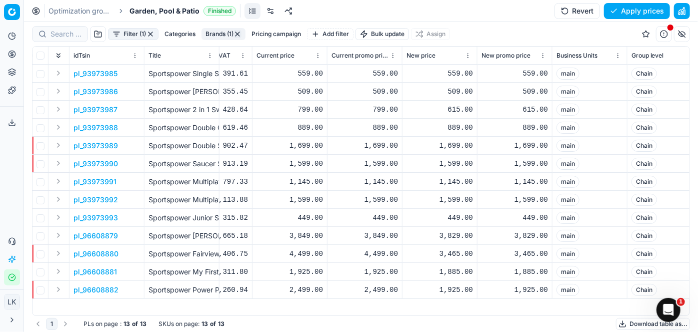
scroll to position [0, 342]
